Goal: Information Seeking & Learning: Learn about a topic

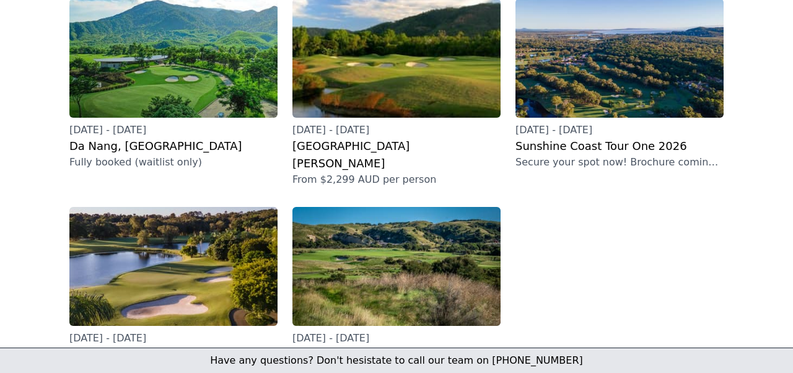
scroll to position [406, 0]
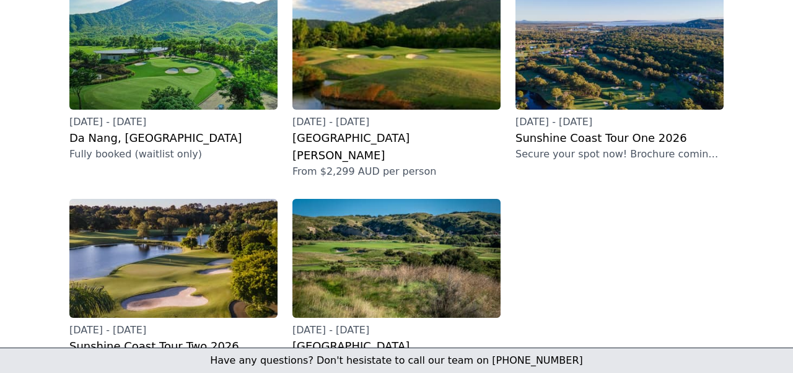
click at [365, 338] on h2 "[GEOGRAPHIC_DATA], [GEOGRAPHIC_DATA]" at bounding box center [396, 355] width 208 height 35
click at [134, 338] on h2 "Sunshine Coast Tour Two 2026" at bounding box center [173, 346] width 208 height 17
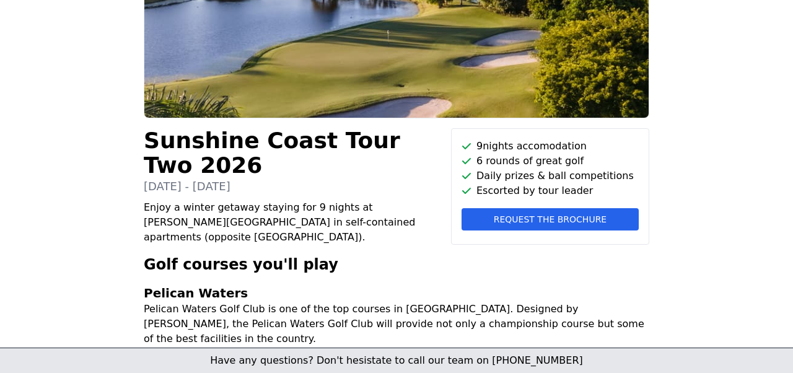
scroll to position [156, 0]
